Goal: Task Accomplishment & Management: Use online tool/utility

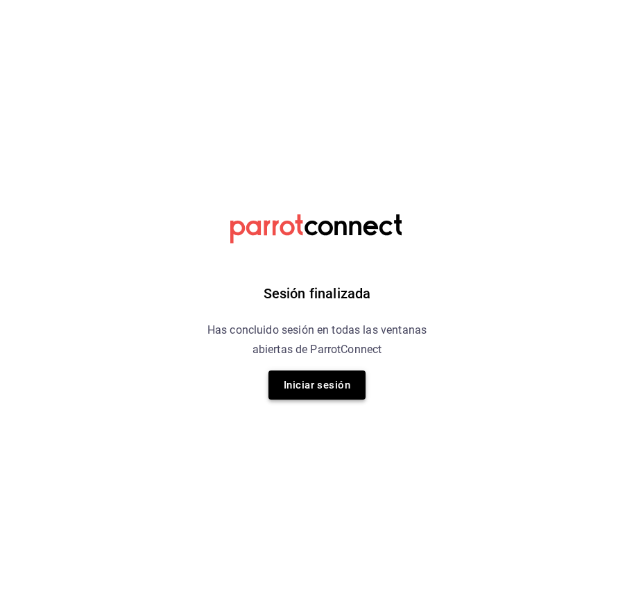
click at [345, 379] on button "Iniciar sesión" at bounding box center [316, 384] width 97 height 29
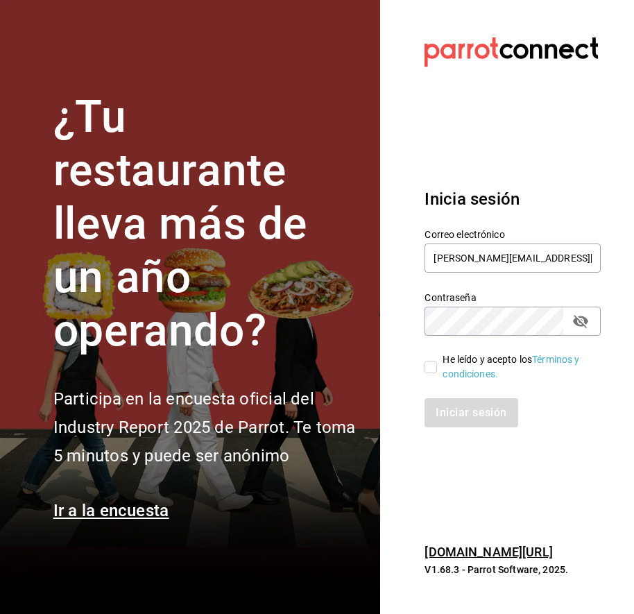
click at [430, 370] on input "He leído y acepto los Términos y condiciones." at bounding box center [430, 367] width 12 height 12
checkbox input "true"
click at [473, 416] on button "Iniciar sesión" at bounding box center [471, 412] width 94 height 29
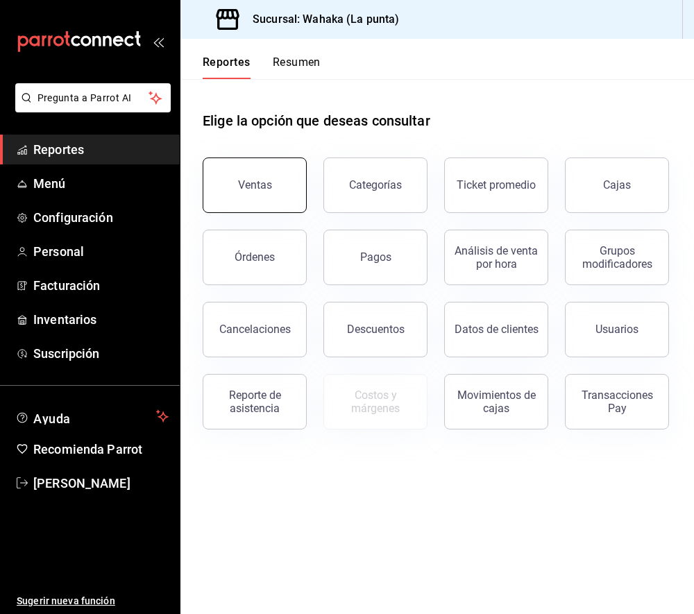
click at [257, 203] on button "Ventas" at bounding box center [255, 184] width 104 height 55
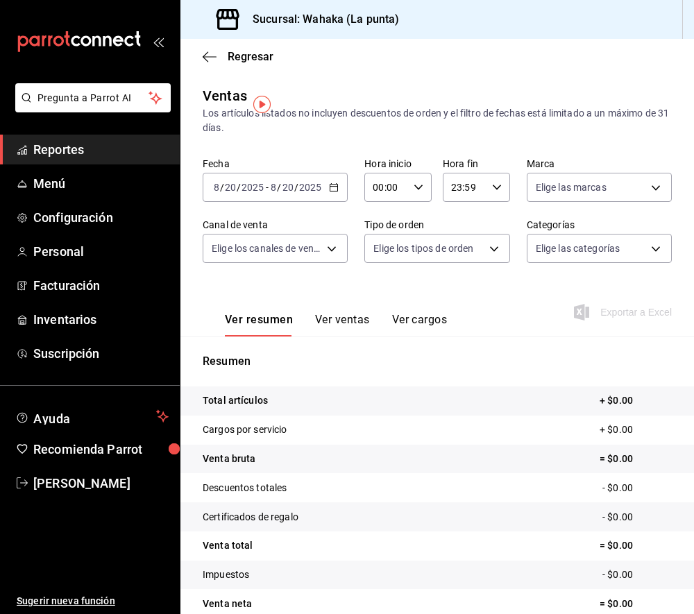
click at [334, 189] on icon "button" at bounding box center [334, 187] width 10 height 10
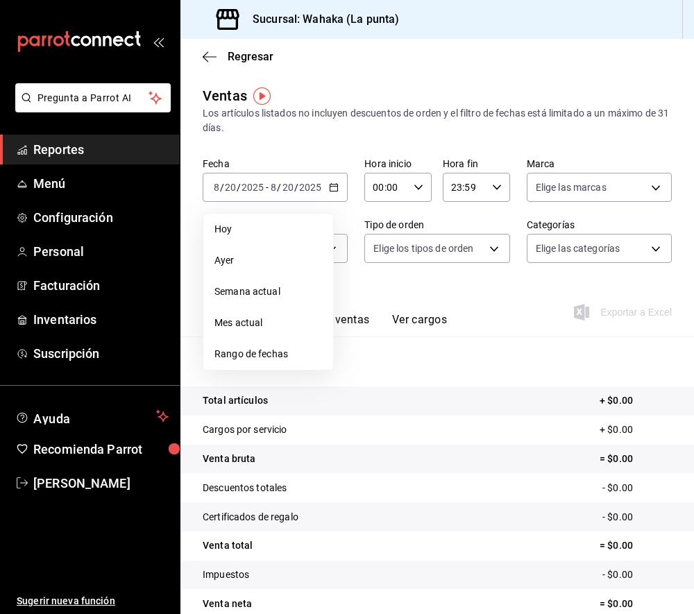
click at [279, 316] on span "Mes actual" at bounding box center [267, 323] width 107 height 15
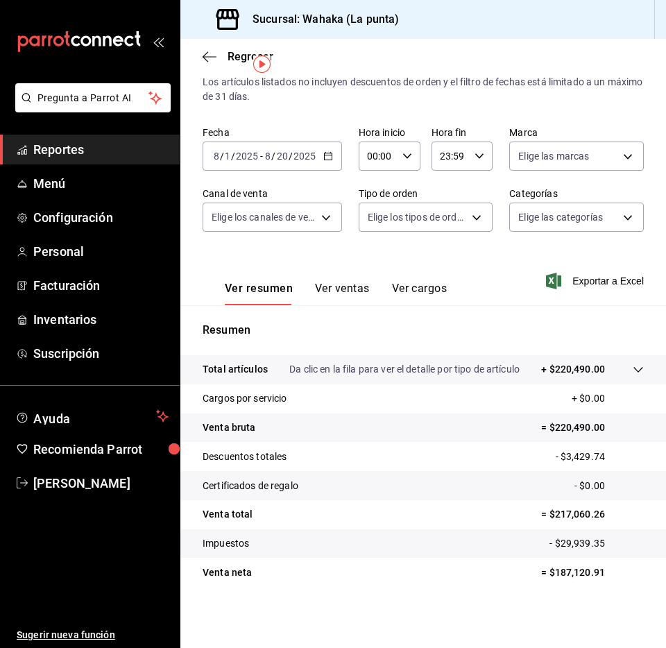
scroll to position [31, 0]
